Goal: Transaction & Acquisition: Purchase product/service

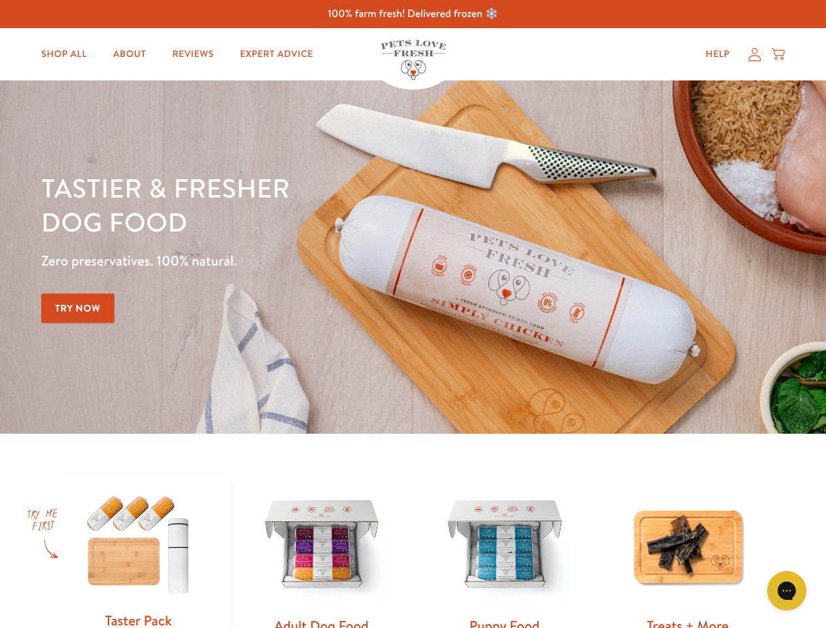
click at [413, 314] on div "Tastier & fresher dog food Zero preservatives. 100% natural. Try Now" at bounding box center [289, 257] width 496 height 173
click at [787, 591] on icon "Gorgias live chat" at bounding box center [787, 590] width 12 height 12
